Goal: Information Seeking & Learning: Learn about a topic

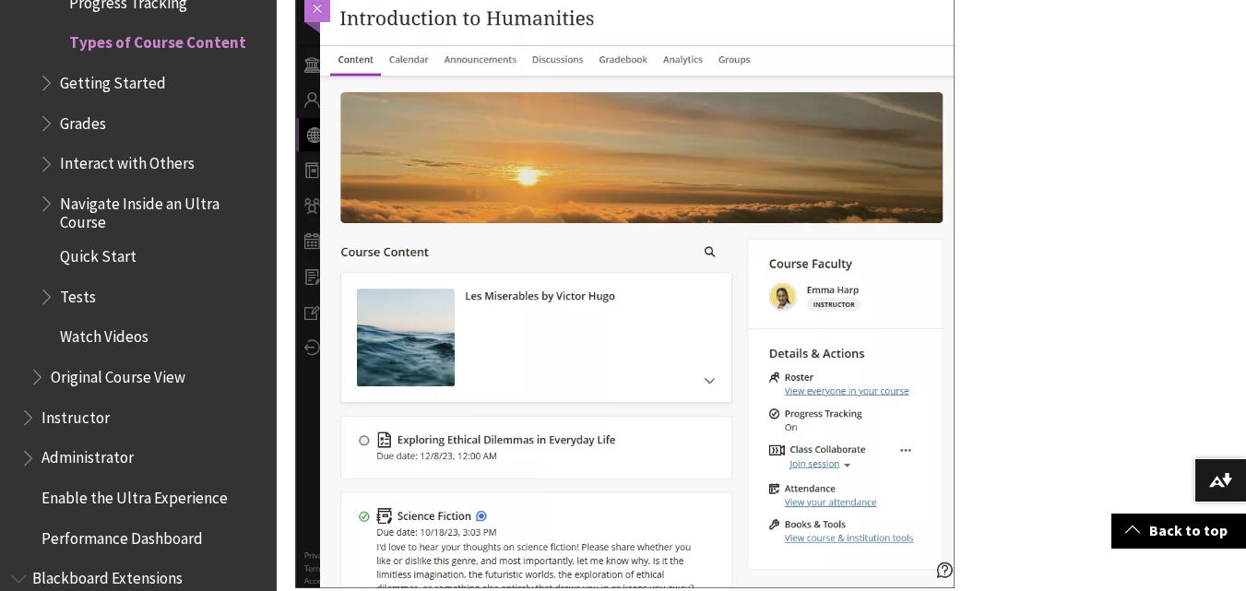
scroll to position [1405, 0]
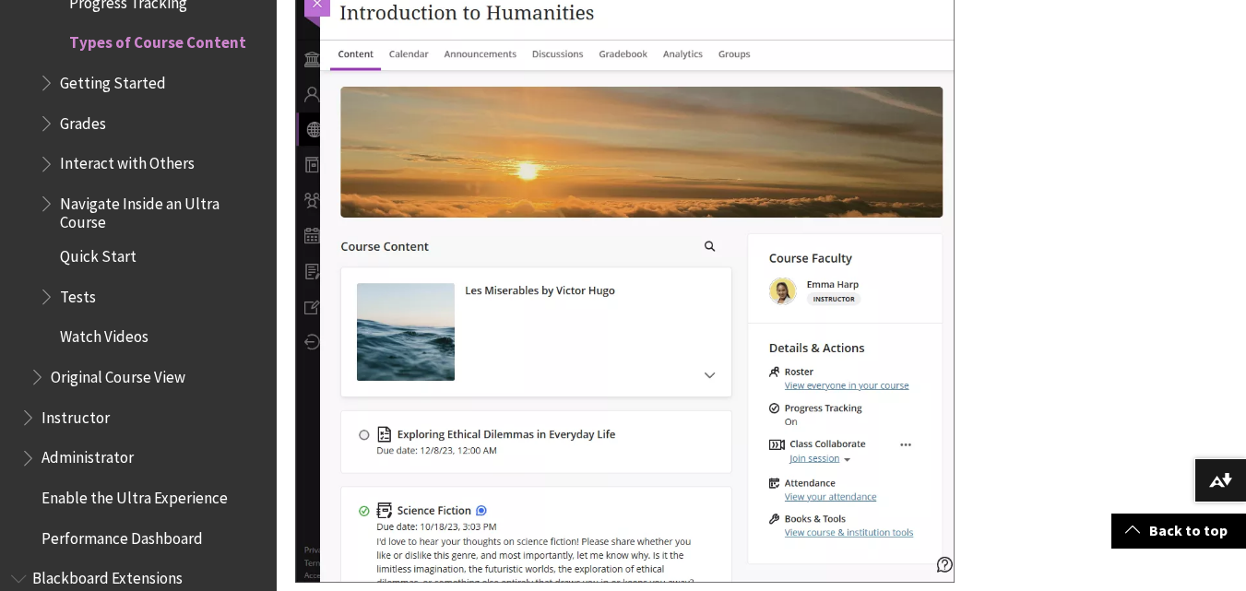
click at [558, 207] on img at bounding box center [624, 279] width 659 height 607
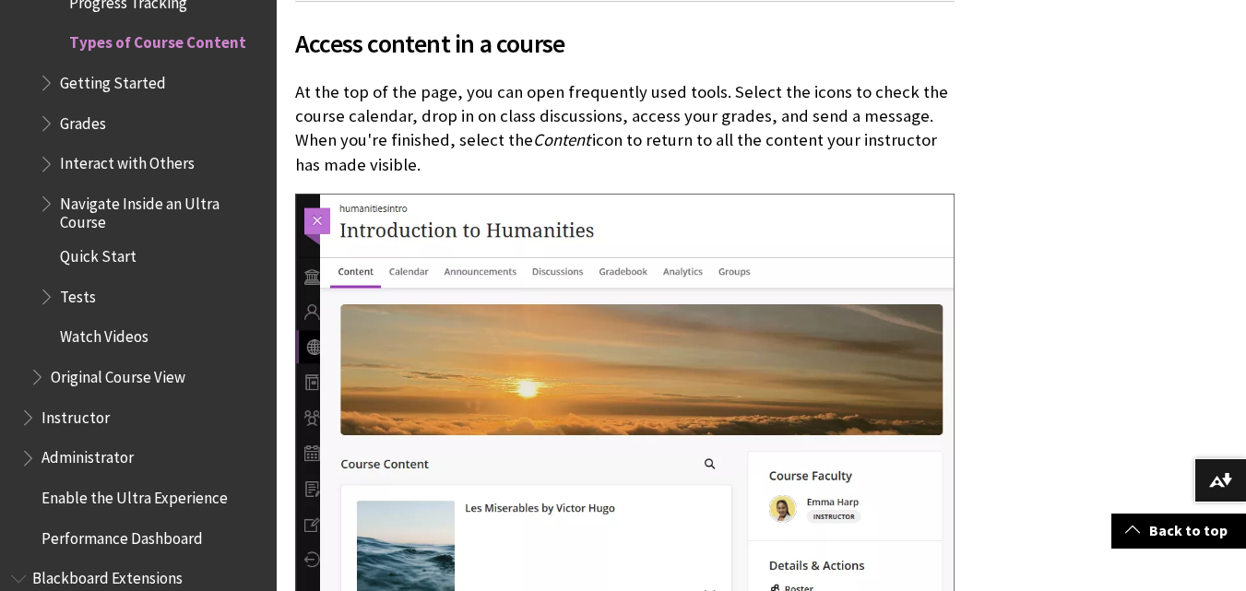
scroll to position [1188, 0]
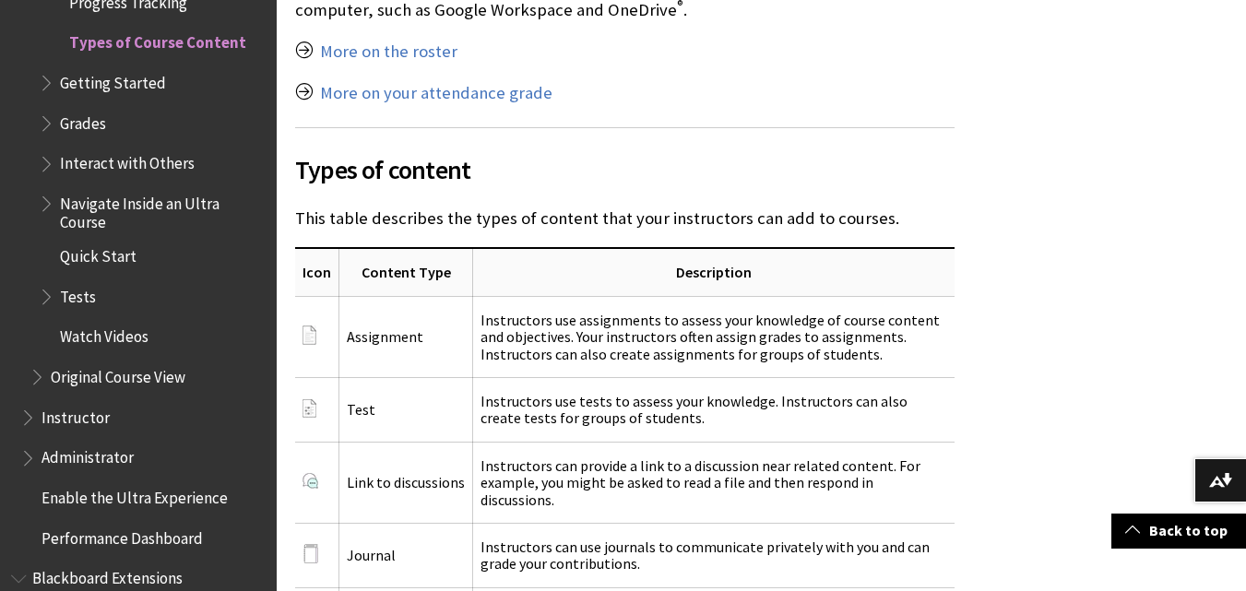
scroll to position [2281, 0]
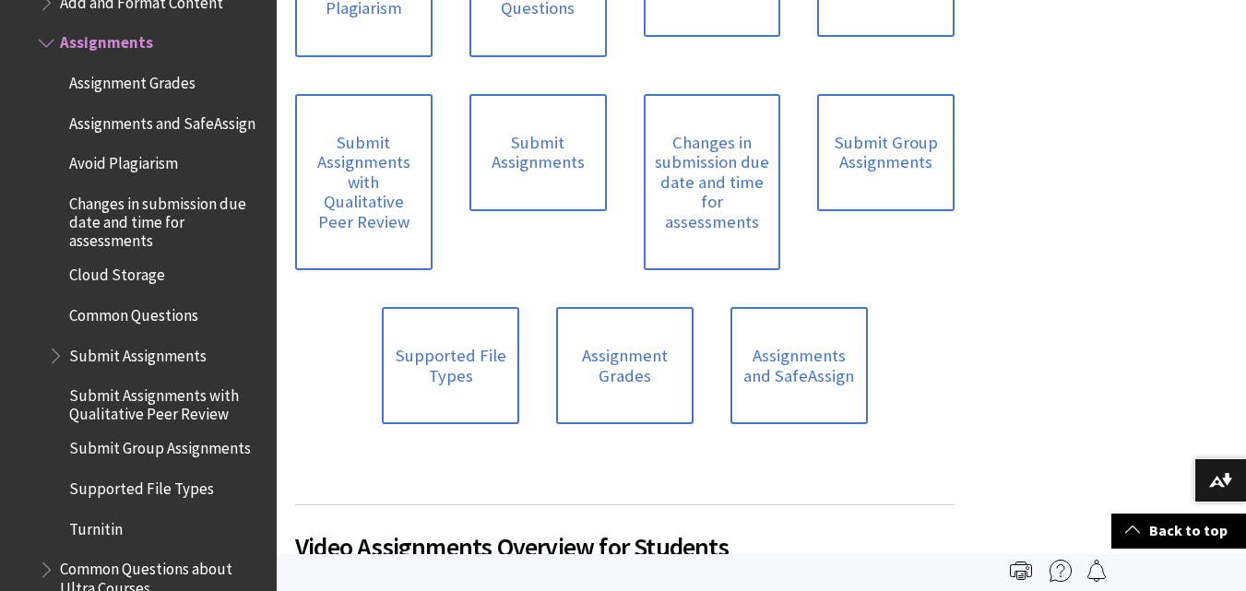
scroll to position [578, 0]
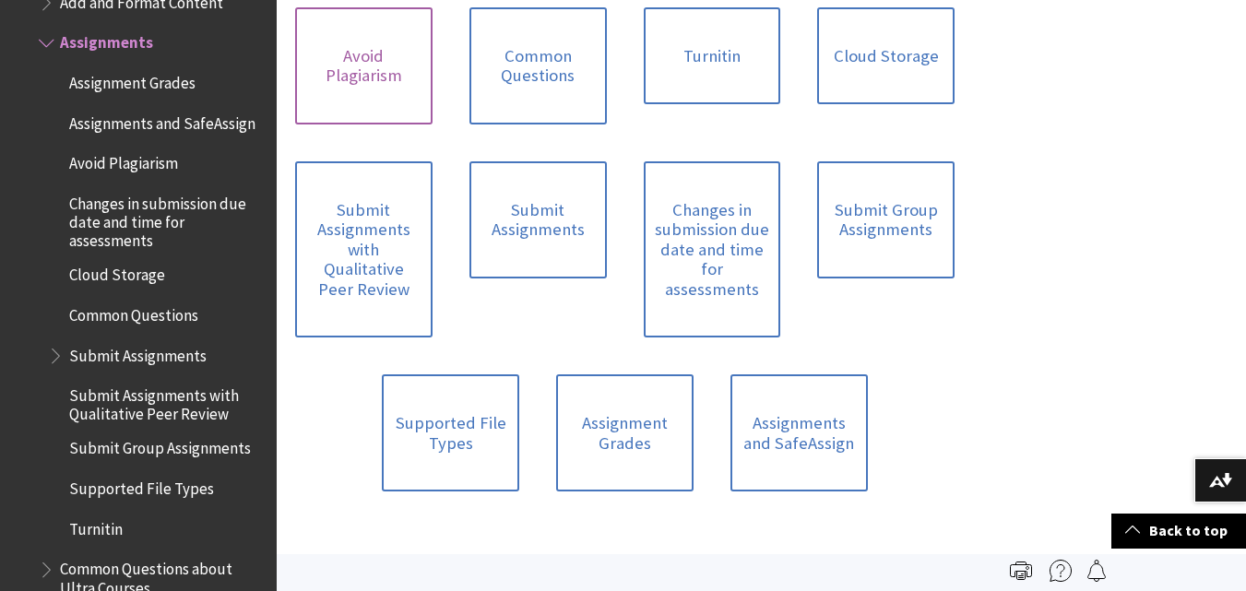
click at [379, 87] on link "Avoid Plagiarism" at bounding box center [363, 65] width 137 height 117
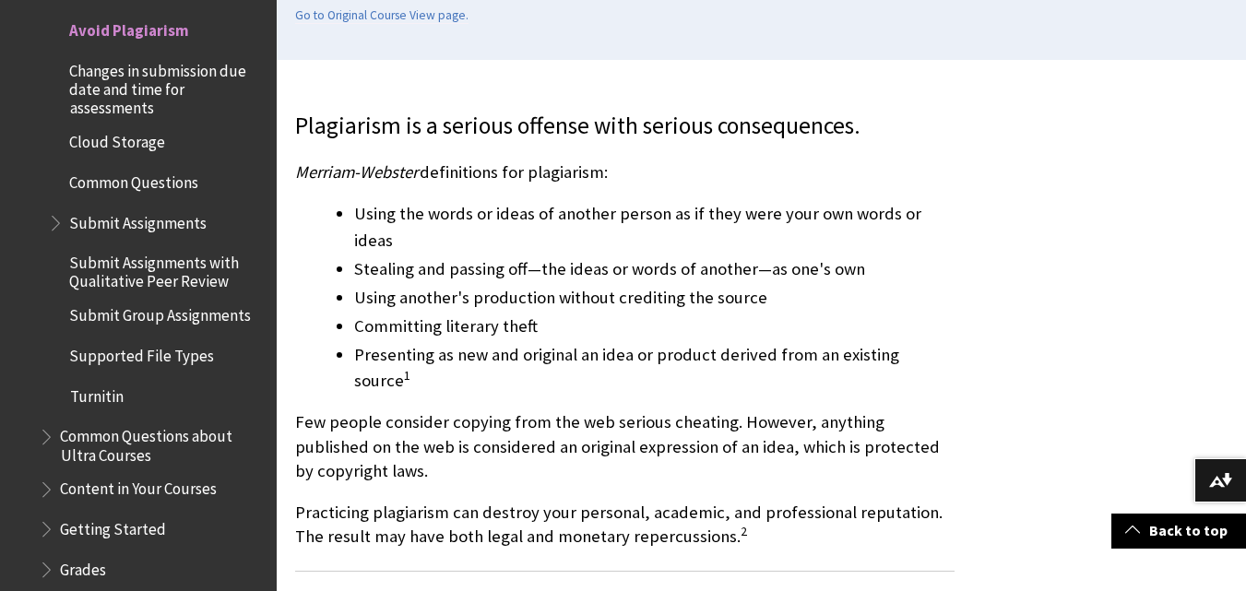
scroll to position [471, 0]
click at [438, 409] on p "Few people consider copying from the web serious cheating. However, anything pu…" at bounding box center [624, 445] width 659 height 73
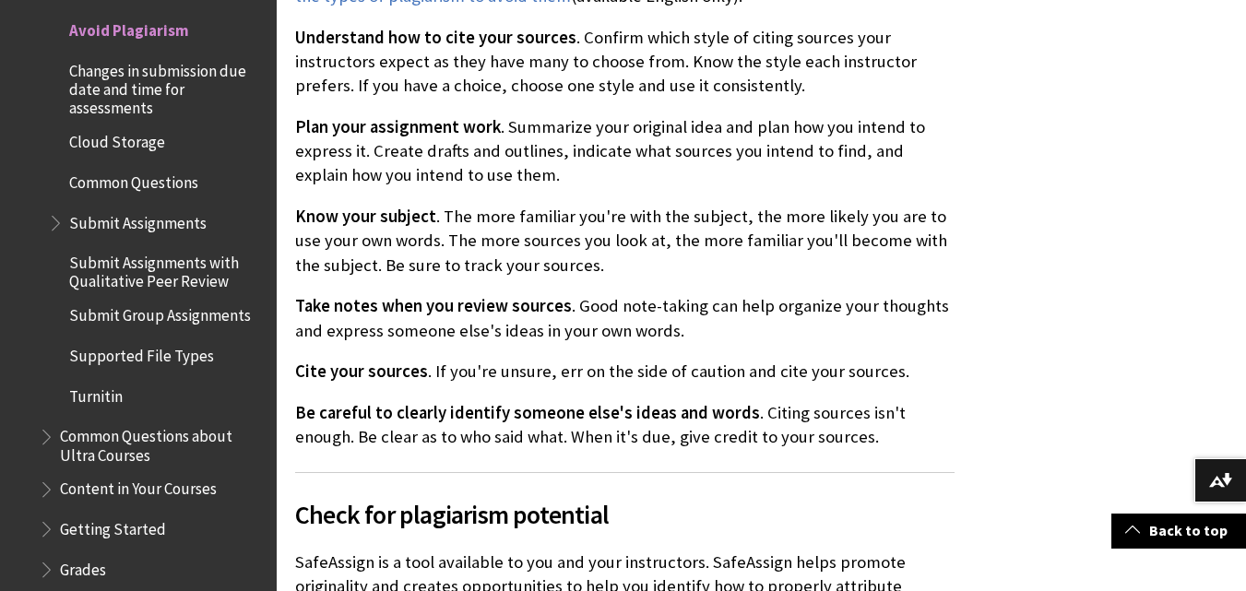
scroll to position [1162, 0]
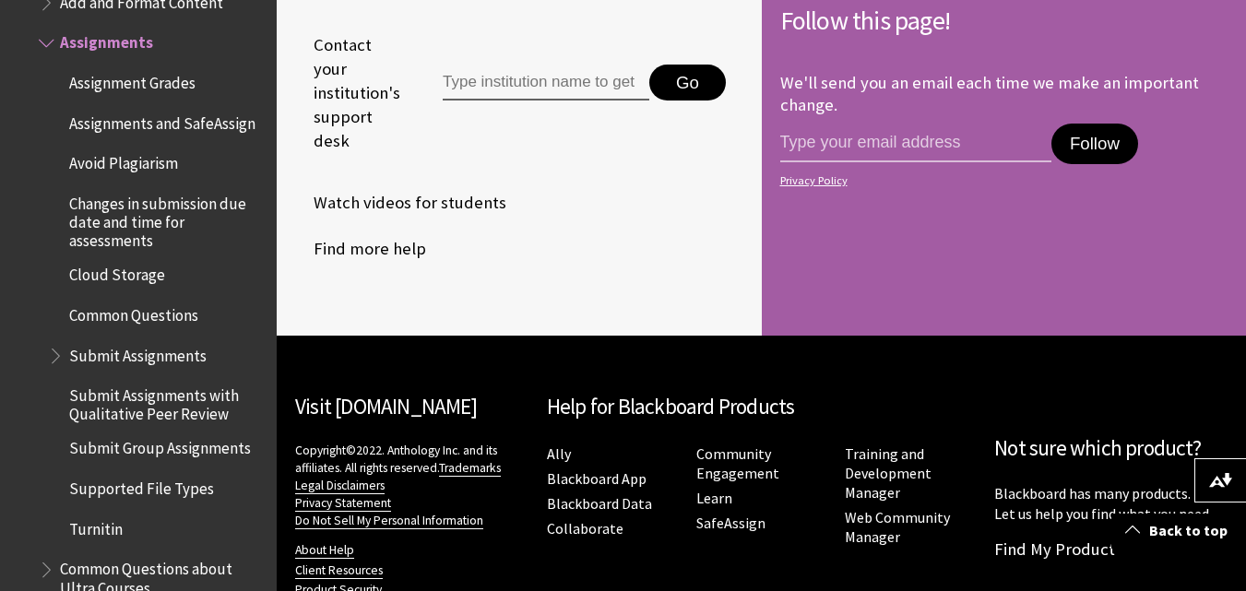
scroll to position [1610, 0]
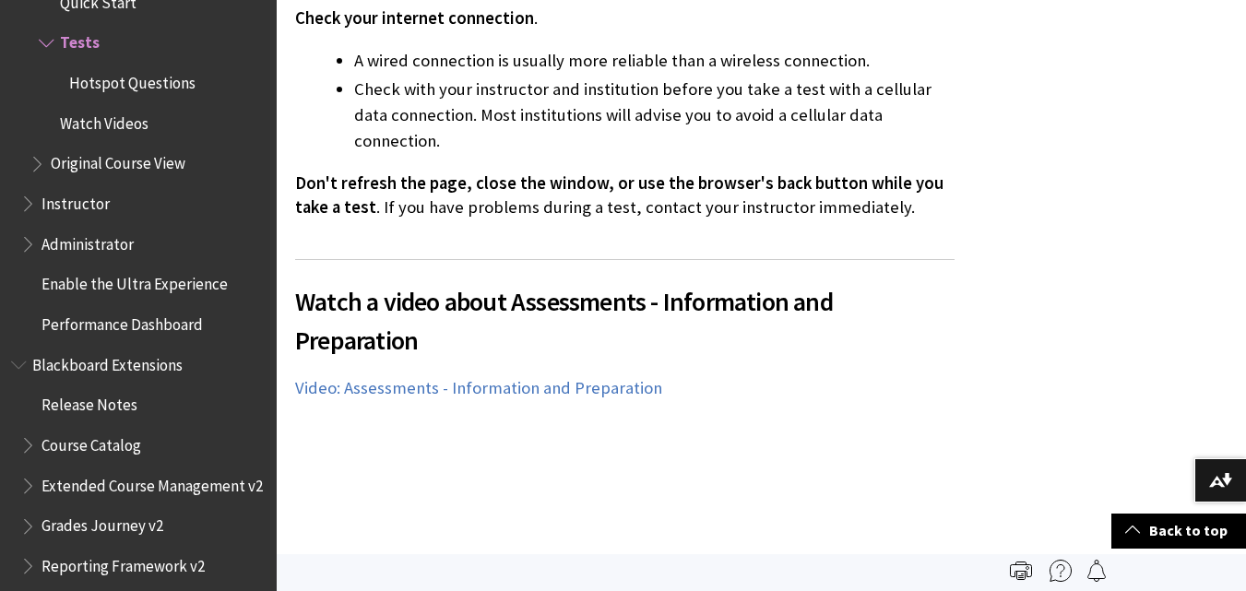
scroll to position [928, 0]
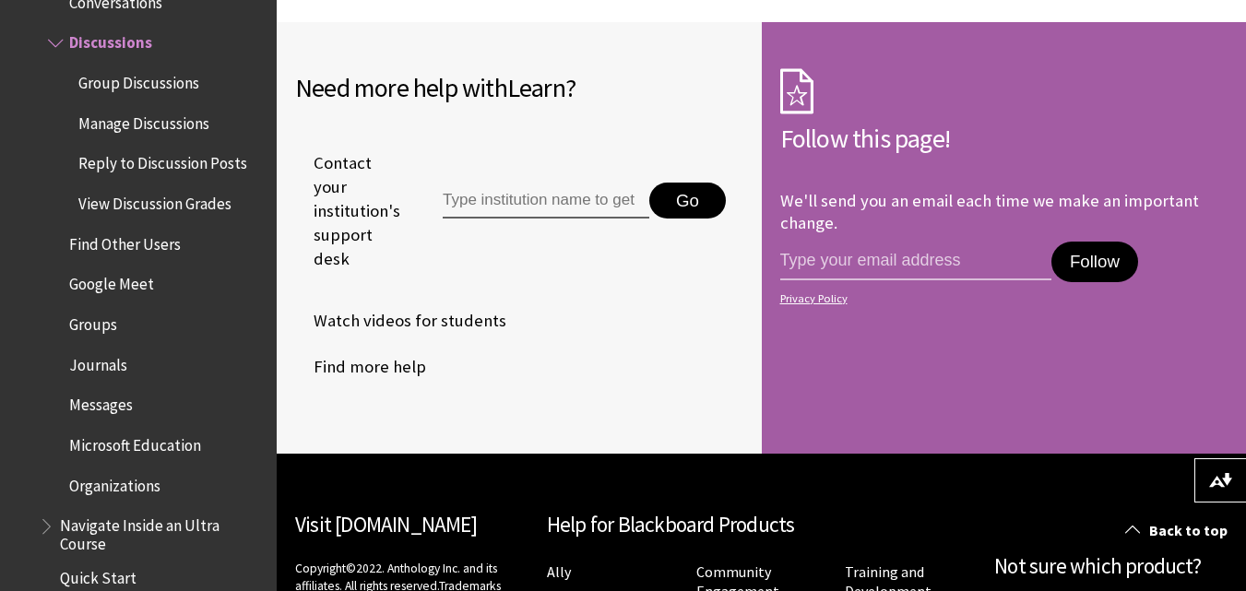
scroll to position [5752, 0]
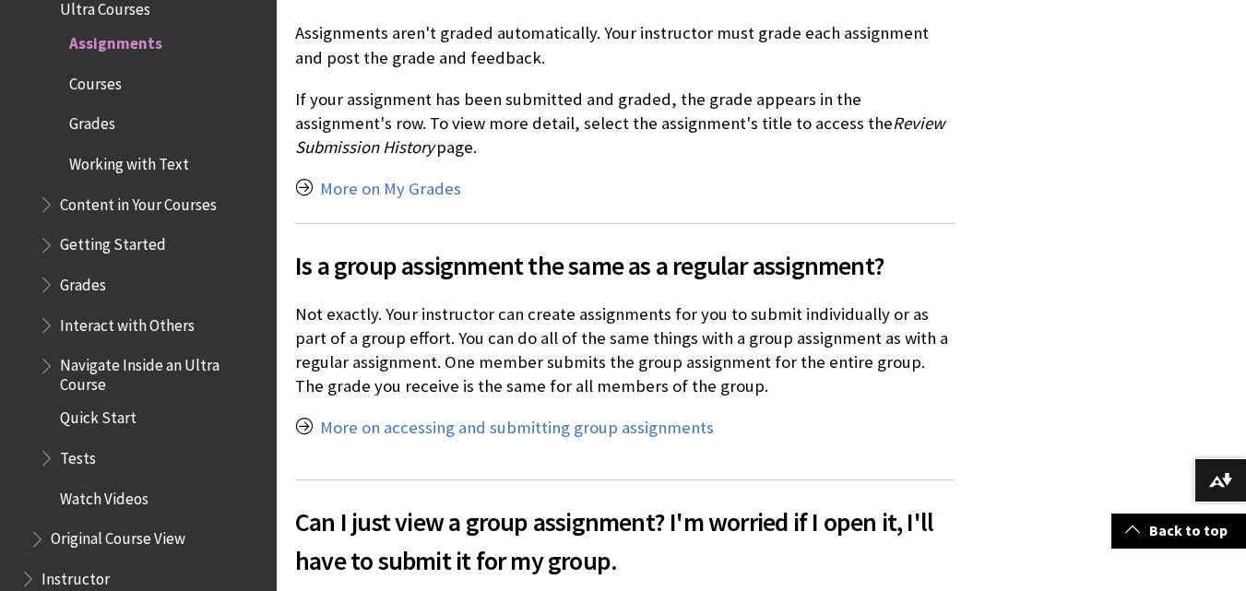
scroll to position [2603, 0]
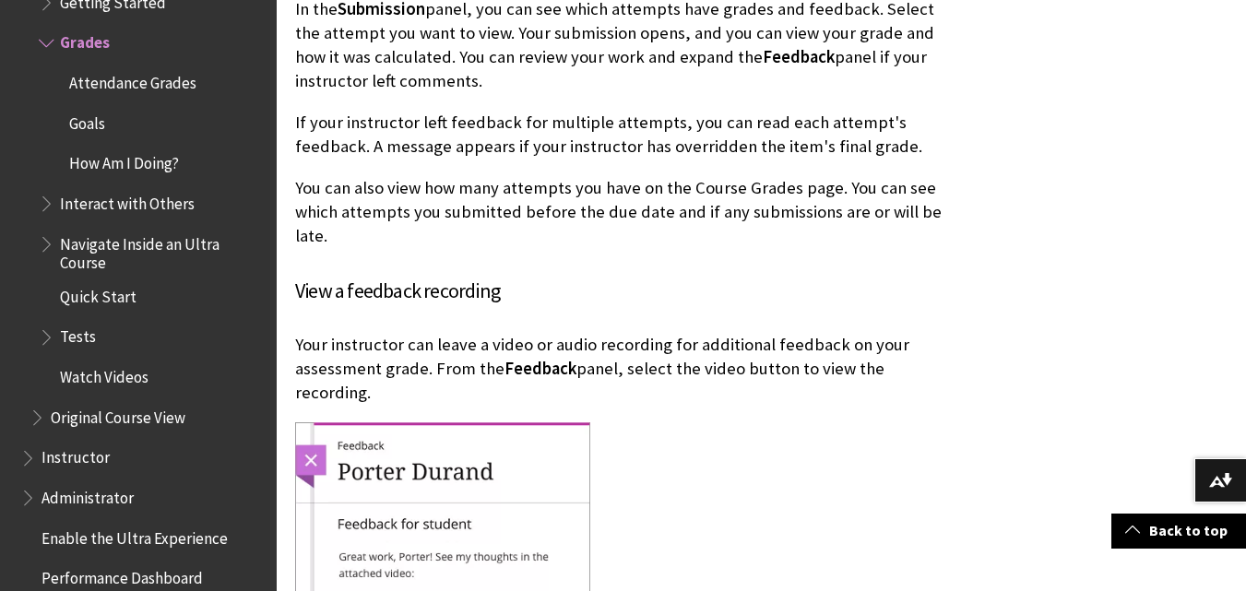
scroll to position [2860, 0]
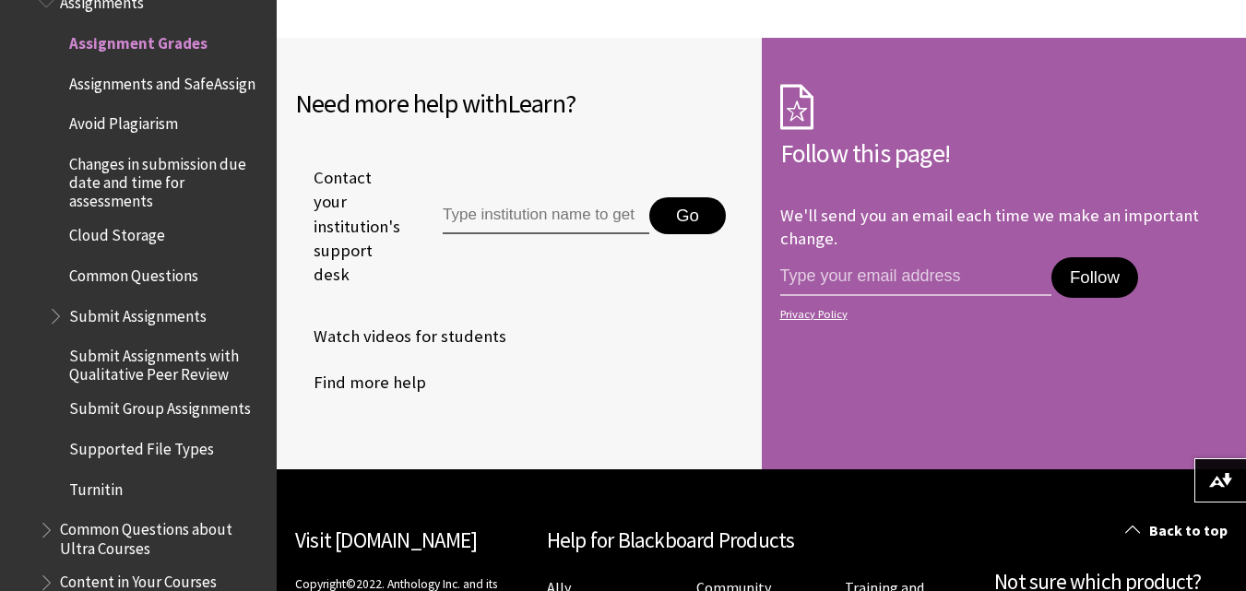
scroll to position [7684, 0]
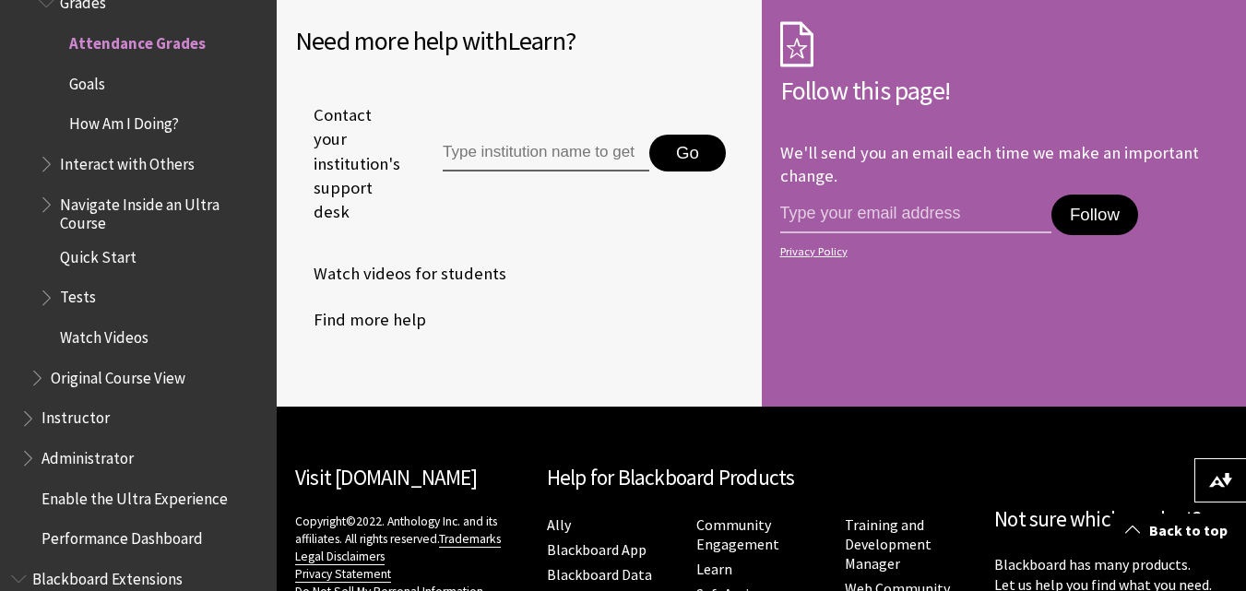
scroll to position [4401, 0]
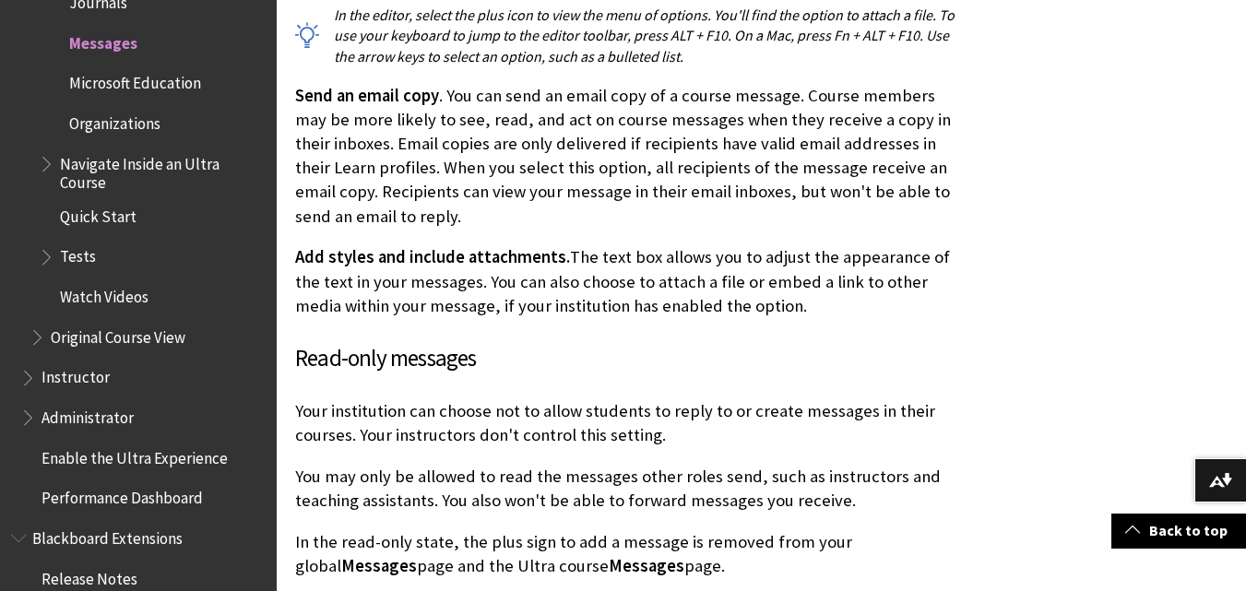
scroll to position [5141, 0]
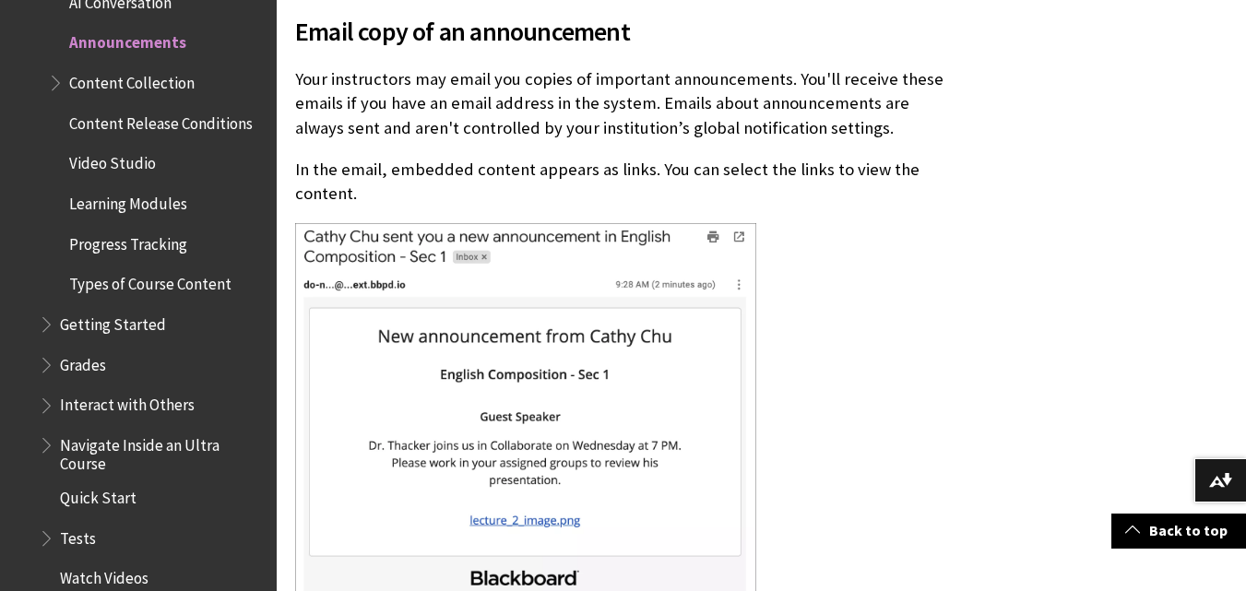
scroll to position [3488, 0]
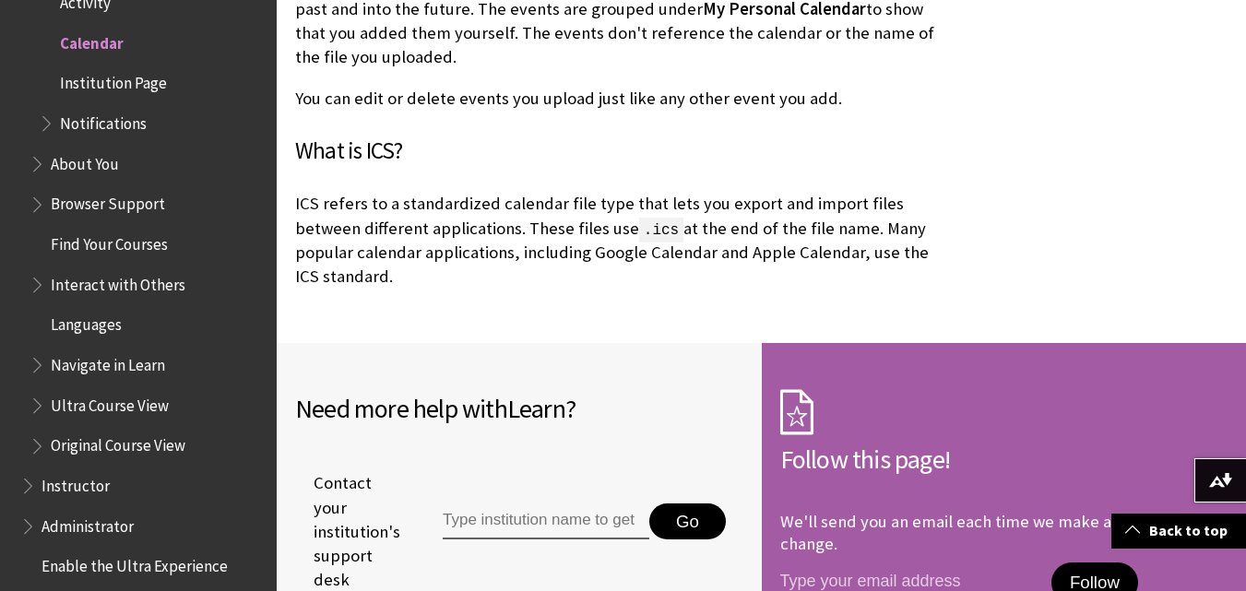
scroll to position [5491, 0]
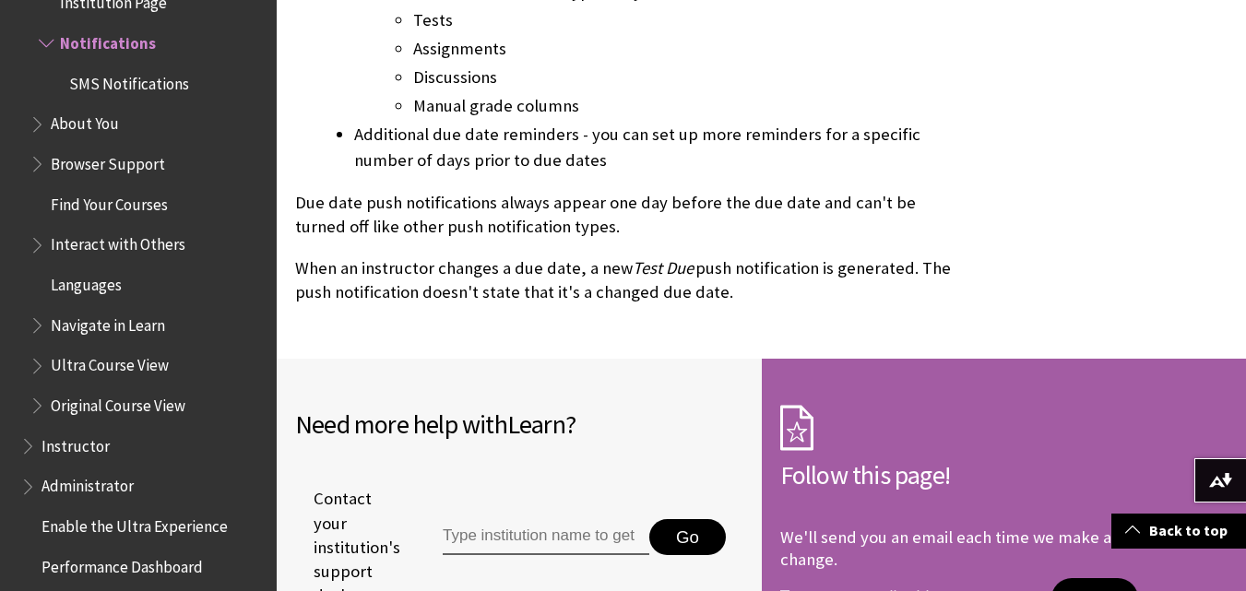
scroll to position [6371, 0]
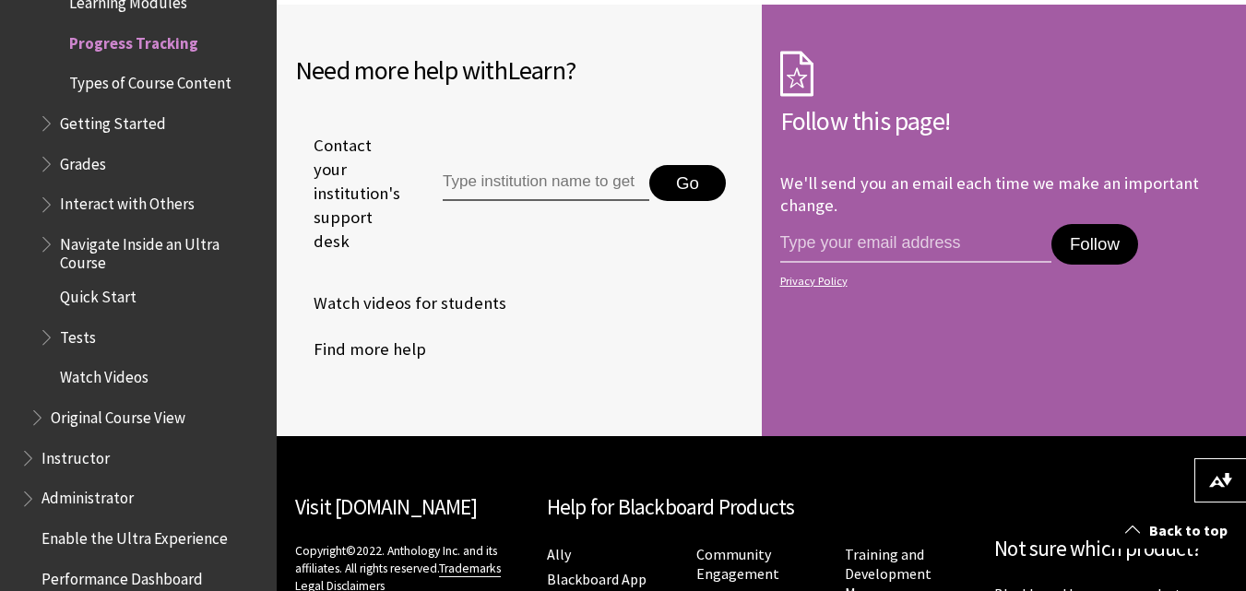
scroll to position [2630, 0]
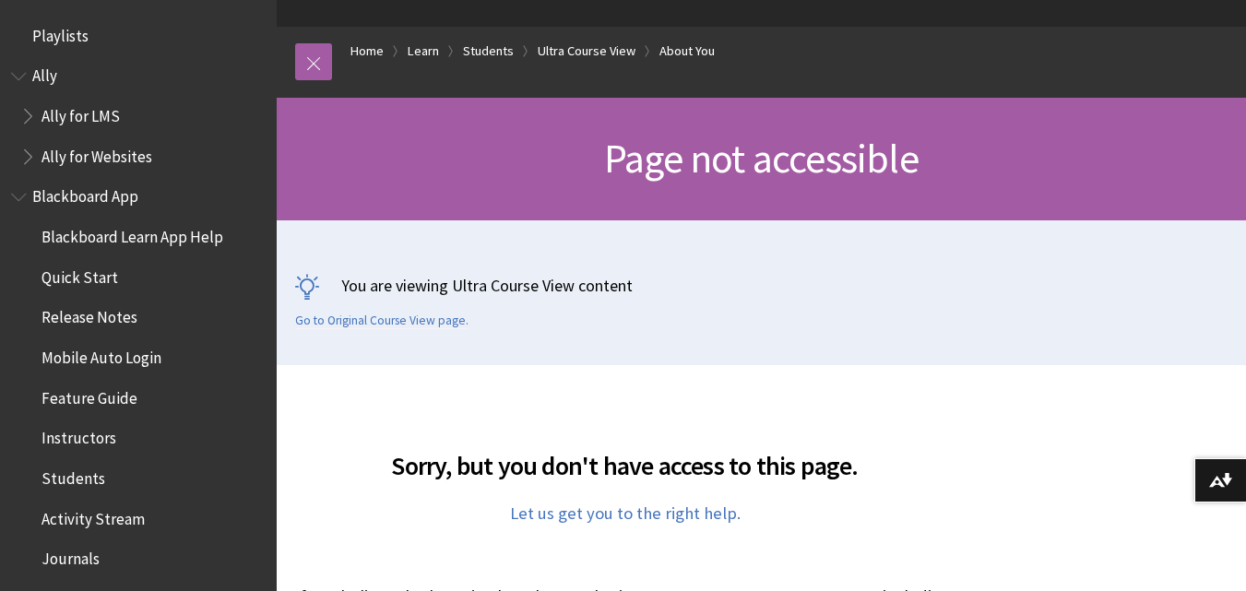
scroll to position [54, 0]
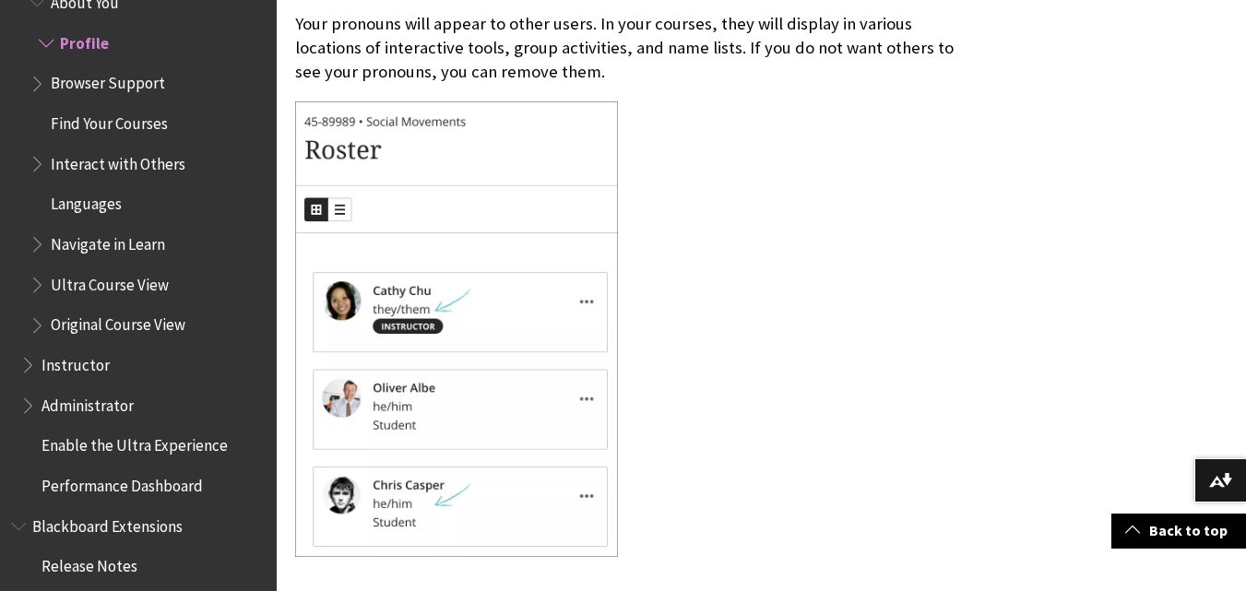
scroll to position [4209, 0]
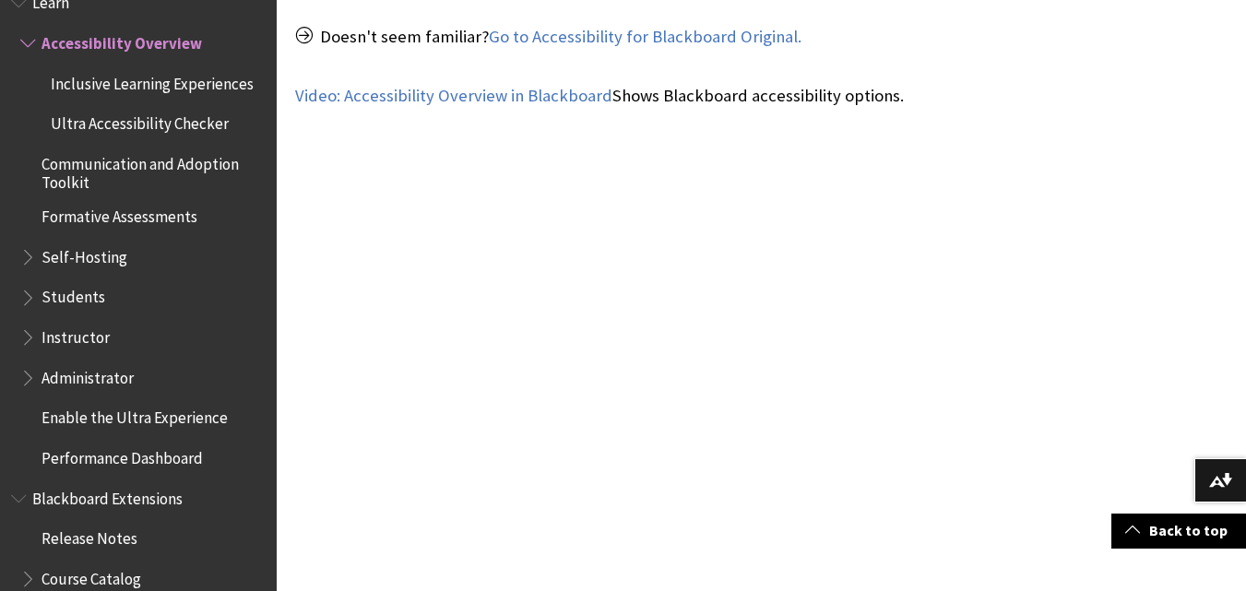
scroll to position [1114, 0]
